Goal: Task Accomplishment & Management: Manage account settings

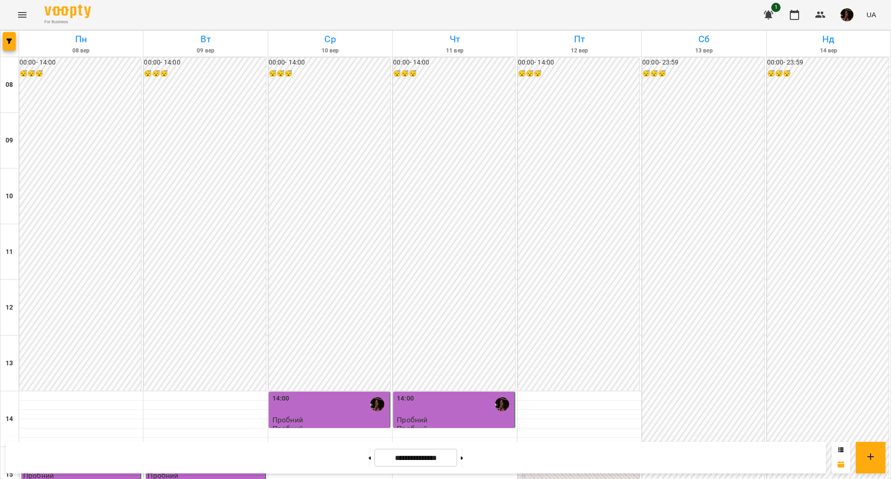
scroll to position [348, 0]
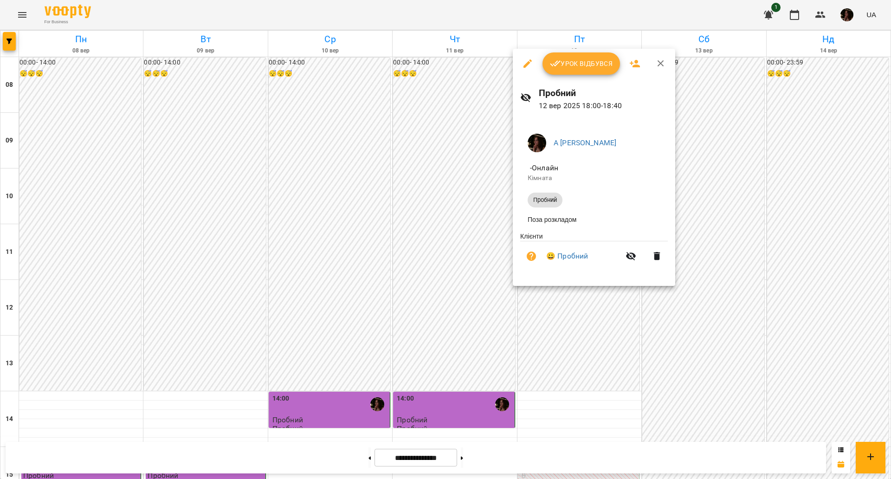
click at [579, 53] on button "Урок відбувся" at bounding box center [581, 63] width 78 height 22
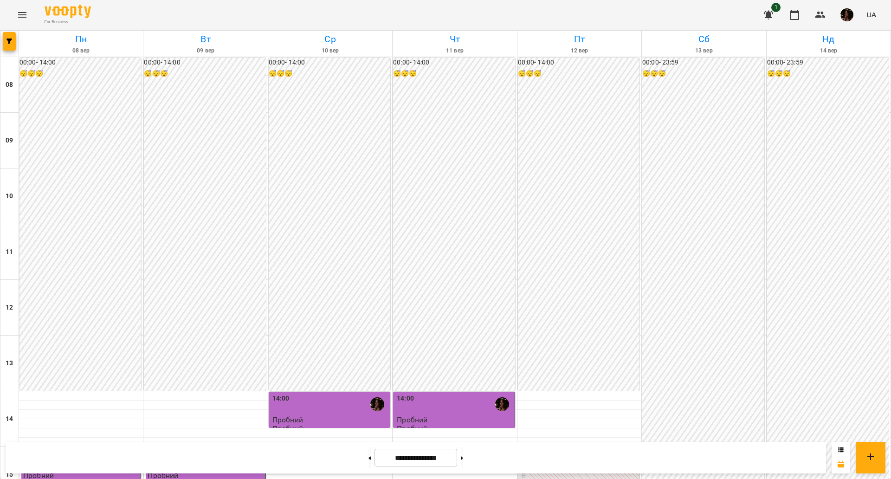
scroll to position [290, 0]
